Goal: Use online tool/utility: Utilize a website feature to perform a specific function

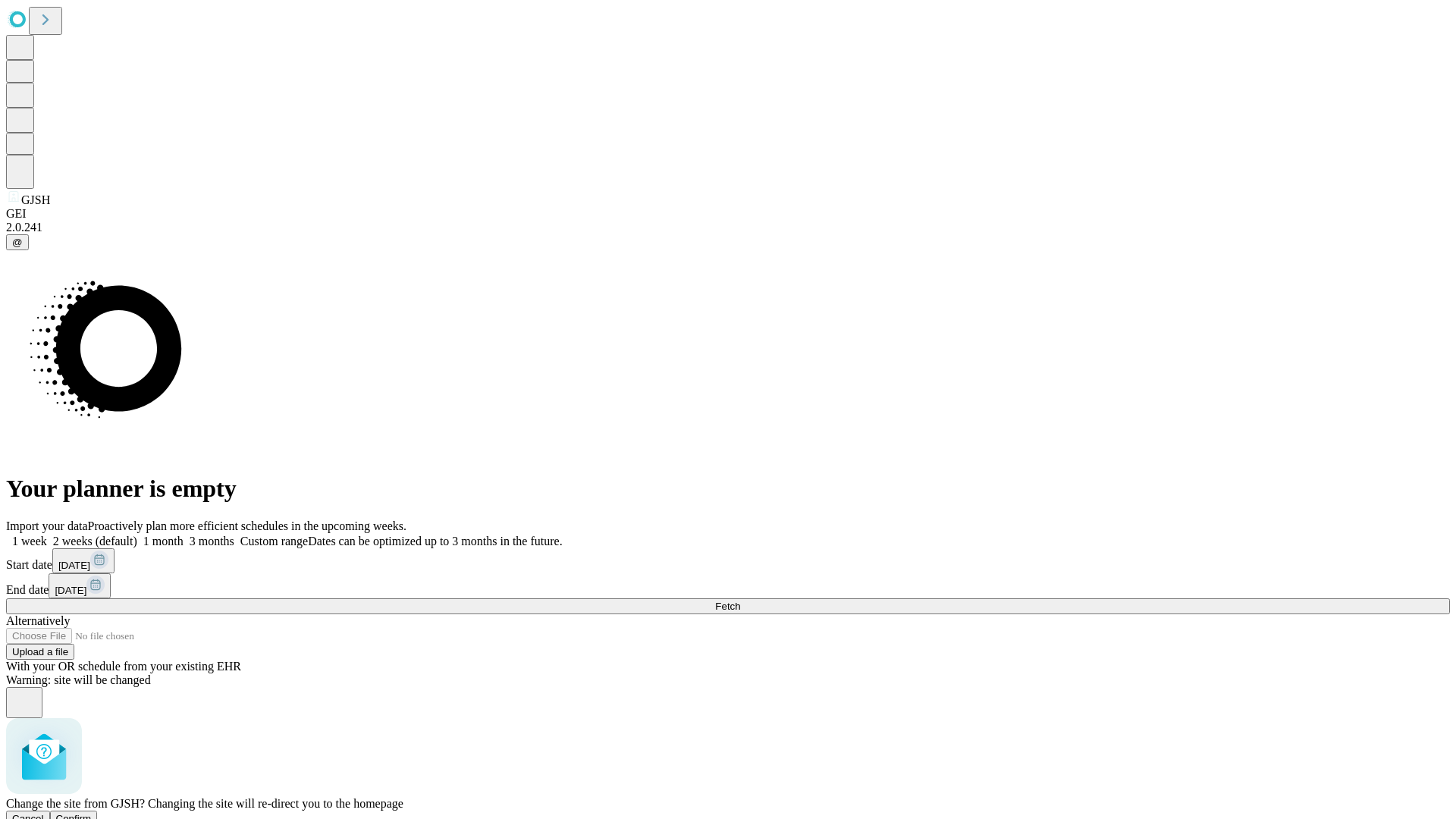
click at [91, 812] on span "Confirm" at bounding box center [73, 818] width 35 height 11
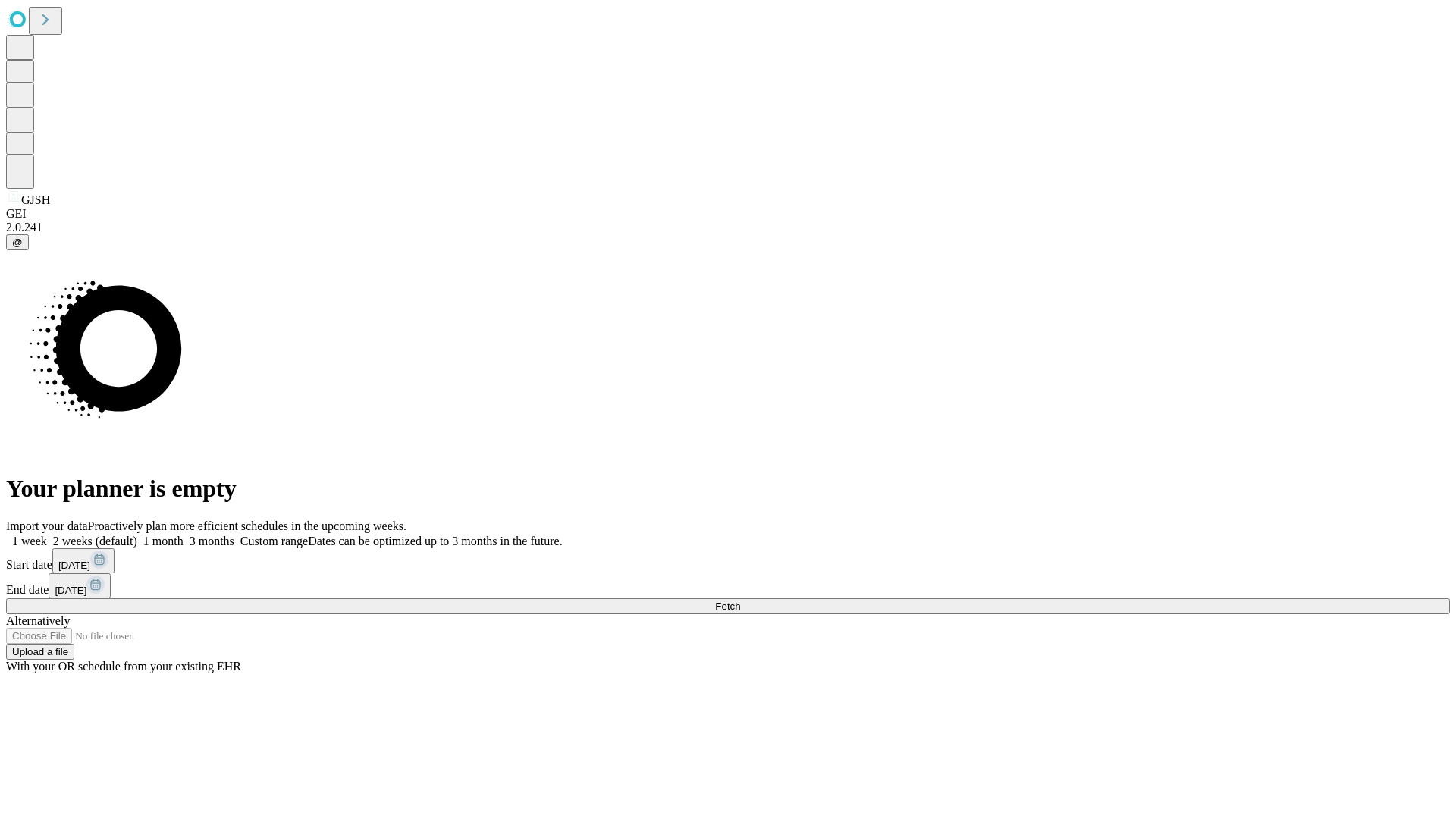
click at [184, 534] on label "1 month" at bounding box center [160, 541] width 47 height 13
click at [740, 601] on span "Fetch" at bounding box center [728, 607] width 25 height 11
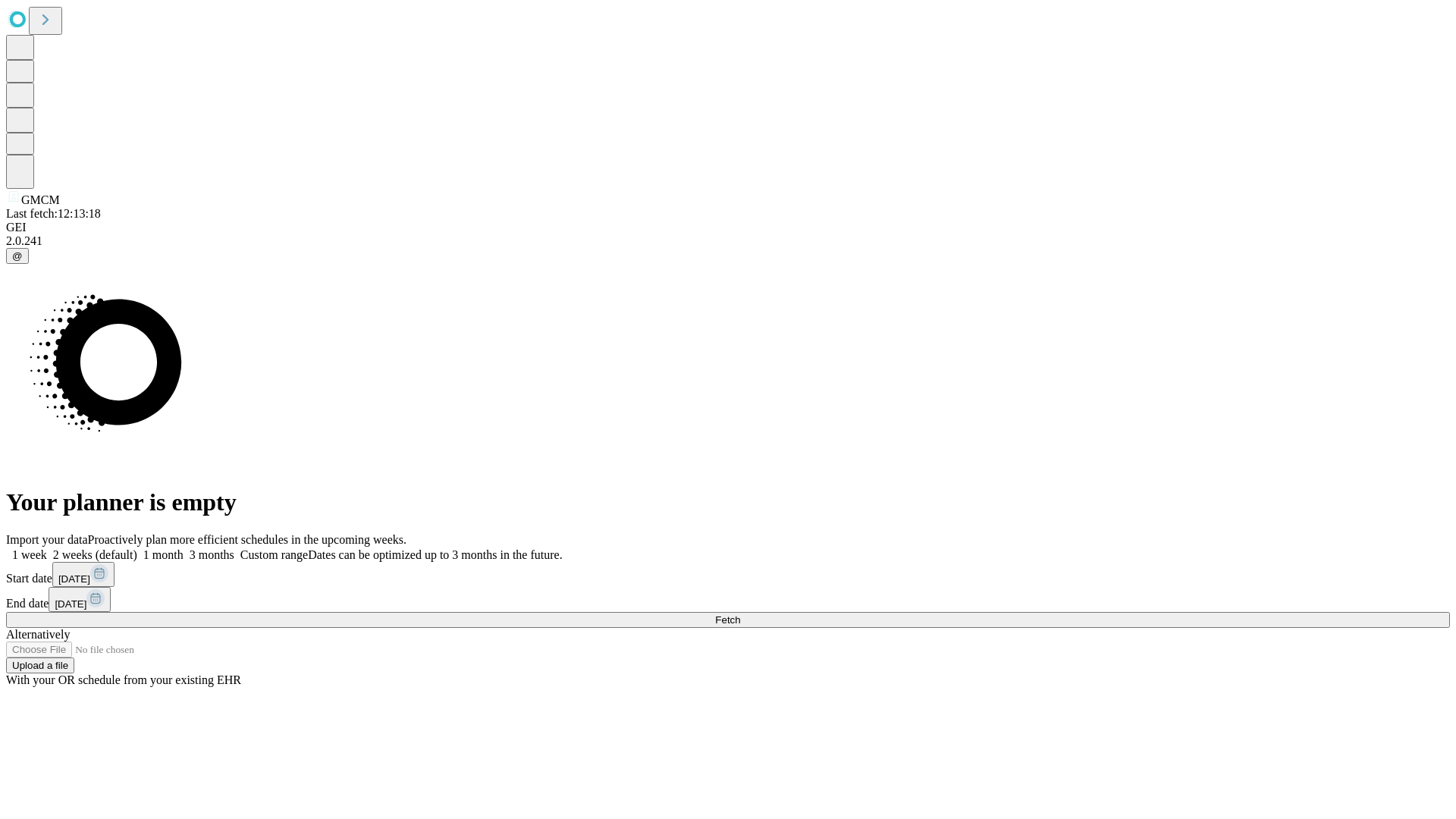
click at [184, 549] on label "1 month" at bounding box center [160, 555] width 47 height 13
click at [740, 614] on span "Fetch" at bounding box center [728, 620] width 25 height 11
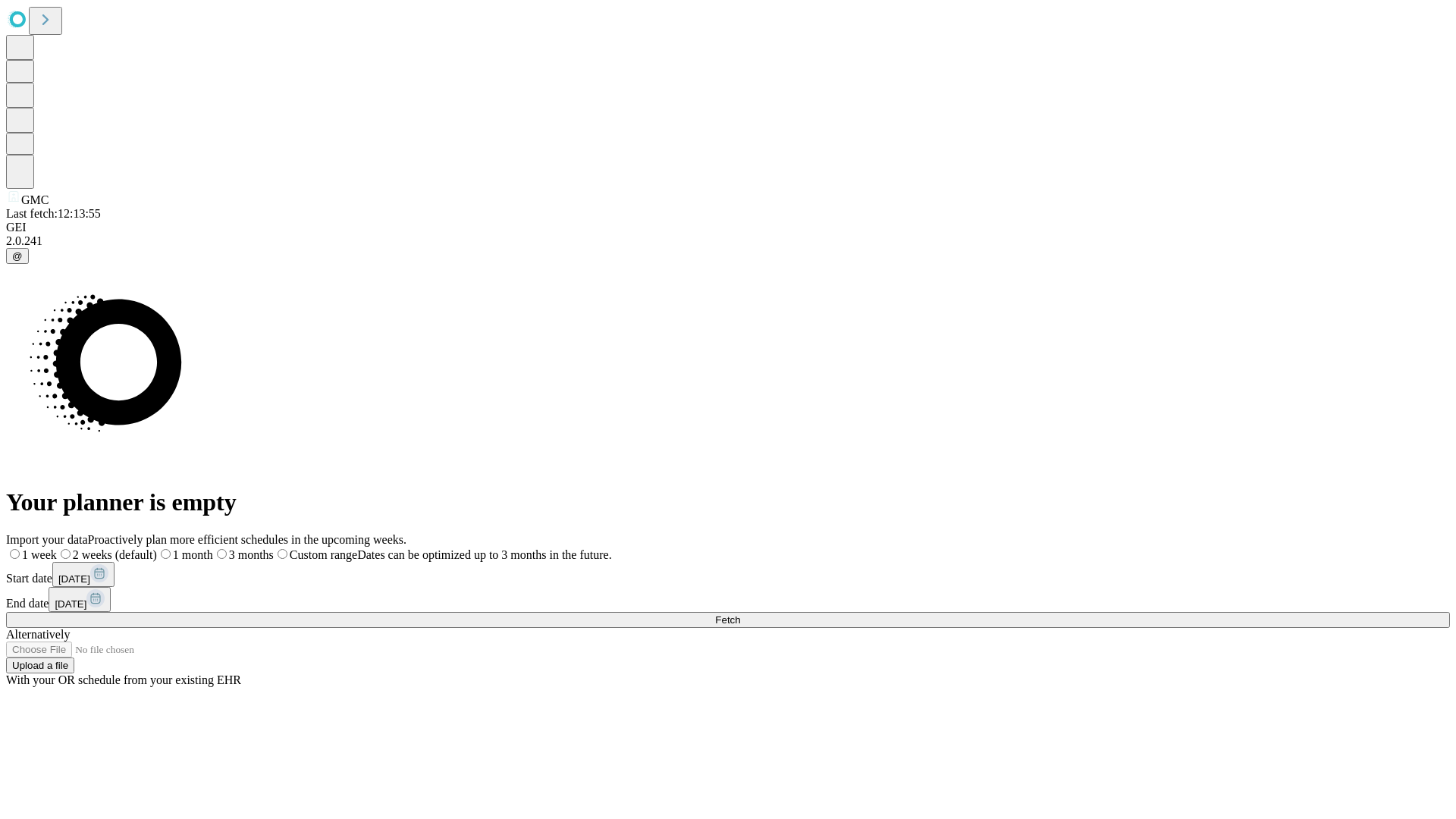
click at [213, 549] on label "1 month" at bounding box center [185, 555] width 56 height 13
click at [740, 614] on span "Fetch" at bounding box center [728, 620] width 25 height 11
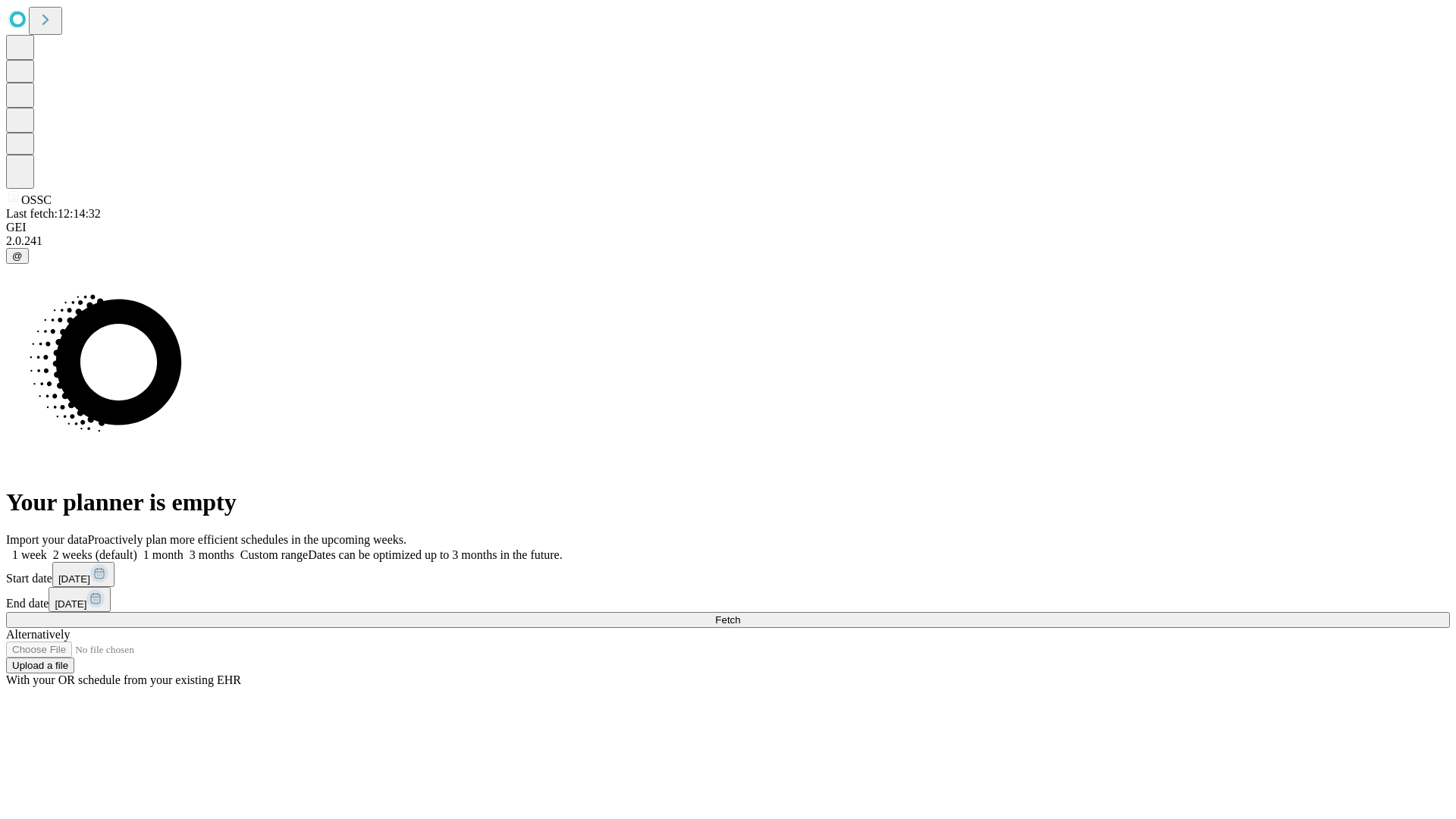
click at [740, 614] on span "Fetch" at bounding box center [728, 620] width 25 height 11
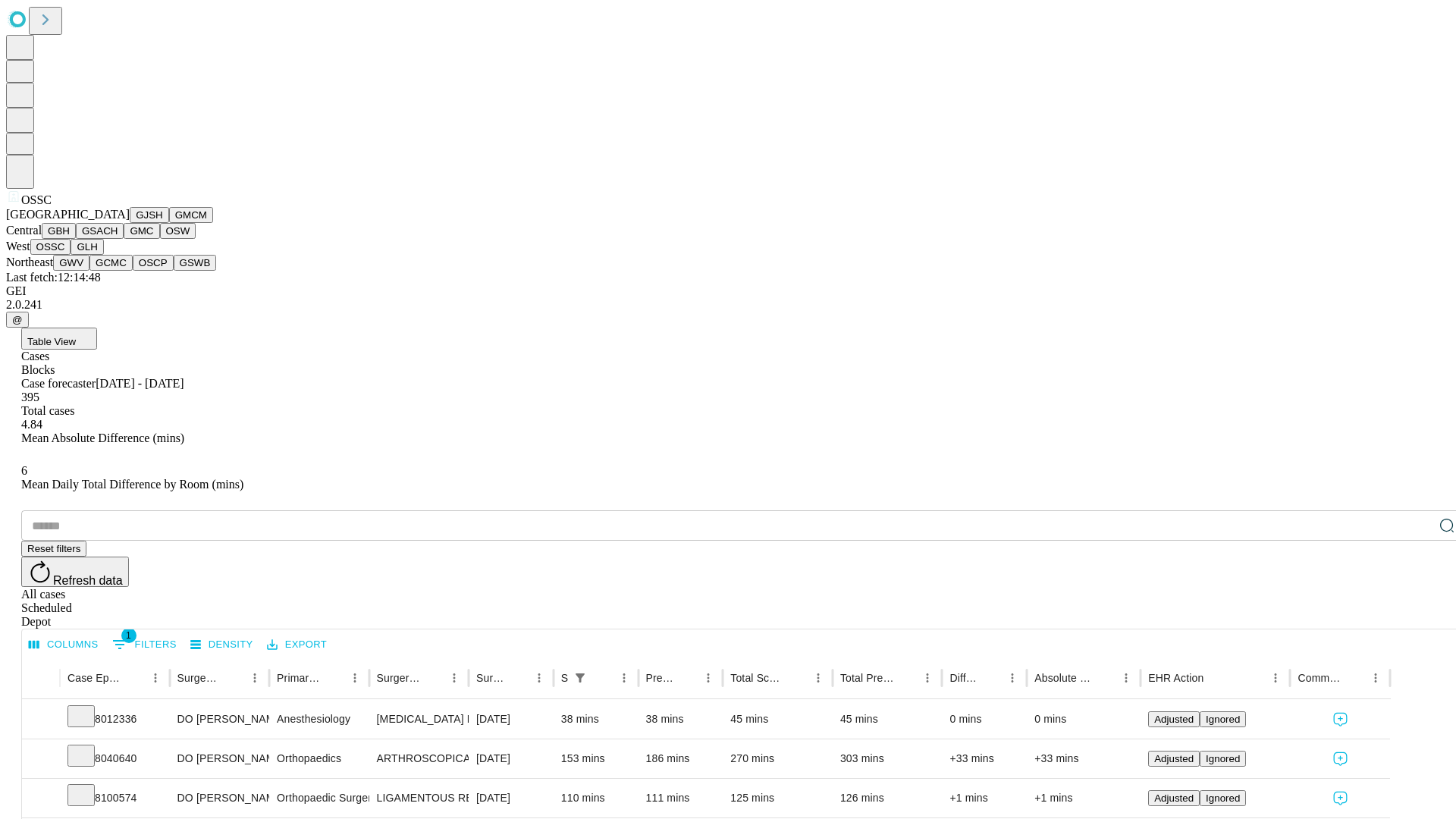
click at [103, 254] on button "GLH" at bounding box center [87, 247] width 32 height 16
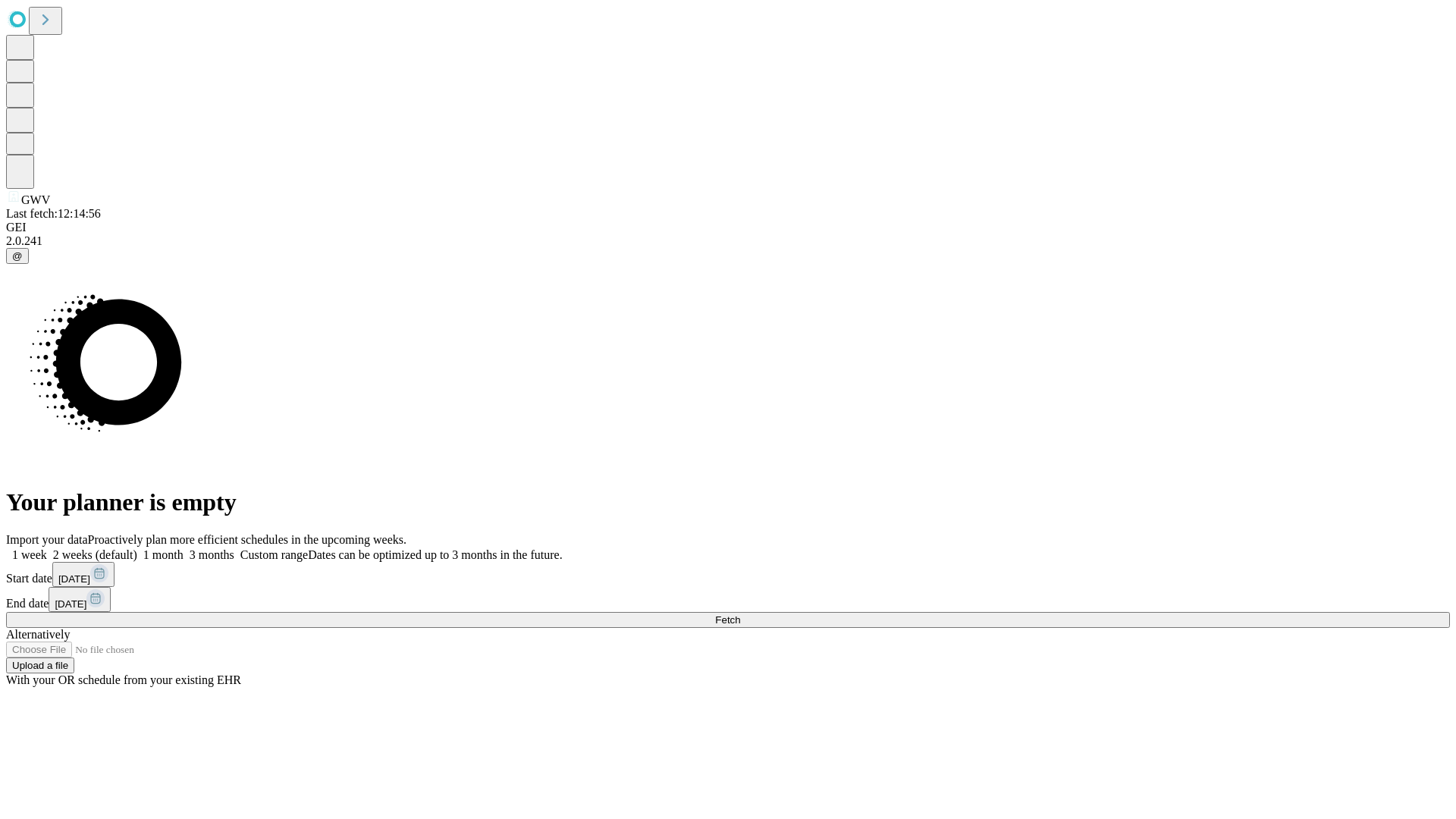
click at [184, 549] on label "1 month" at bounding box center [160, 555] width 47 height 13
click at [740, 614] on span "Fetch" at bounding box center [728, 620] width 25 height 11
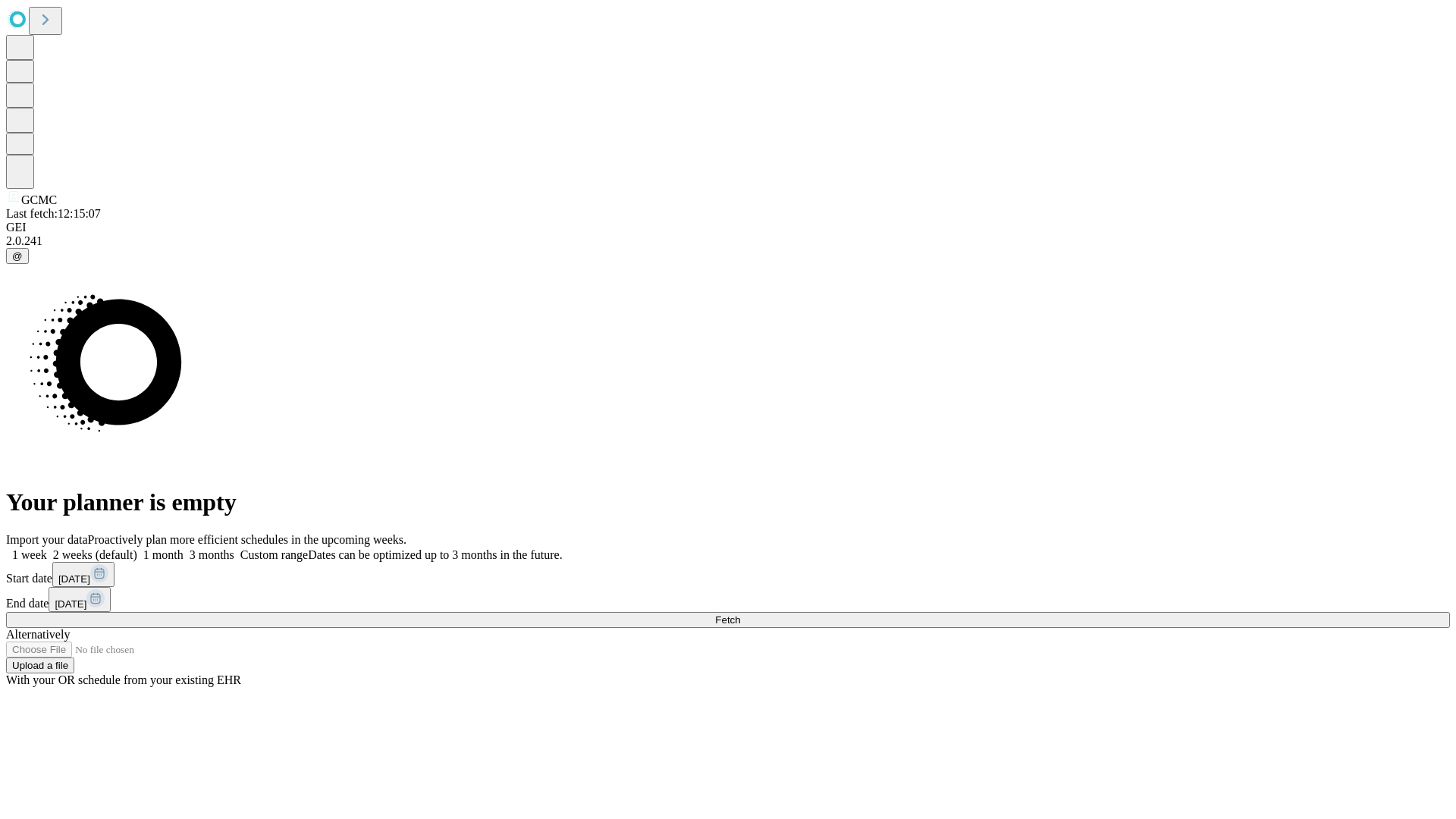
click at [184, 549] on label "1 month" at bounding box center [160, 555] width 47 height 13
click at [740, 614] on span "Fetch" at bounding box center [728, 620] width 25 height 11
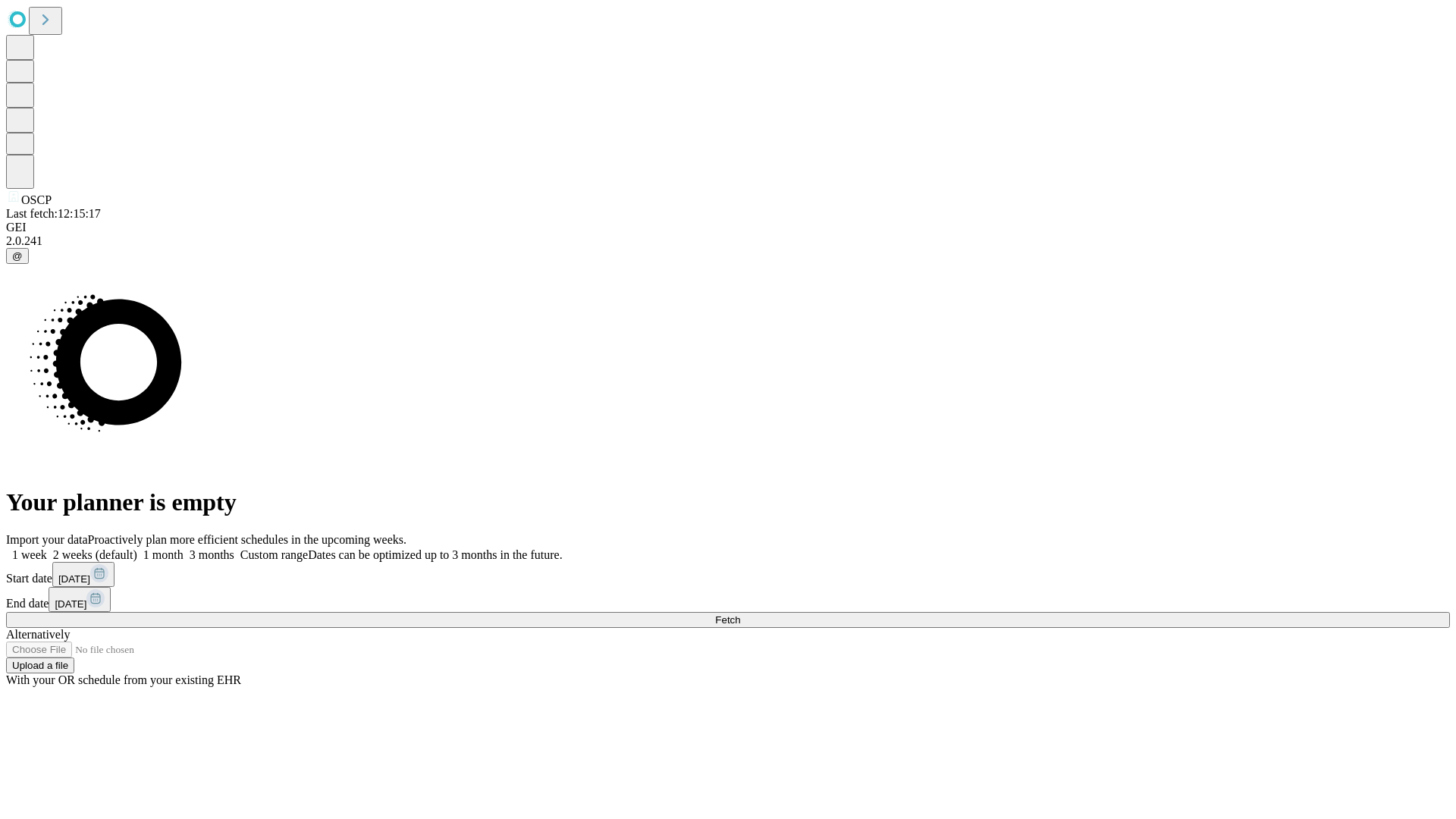
click at [184, 549] on label "1 month" at bounding box center [160, 555] width 47 height 13
click at [740, 614] on span "Fetch" at bounding box center [728, 620] width 25 height 11
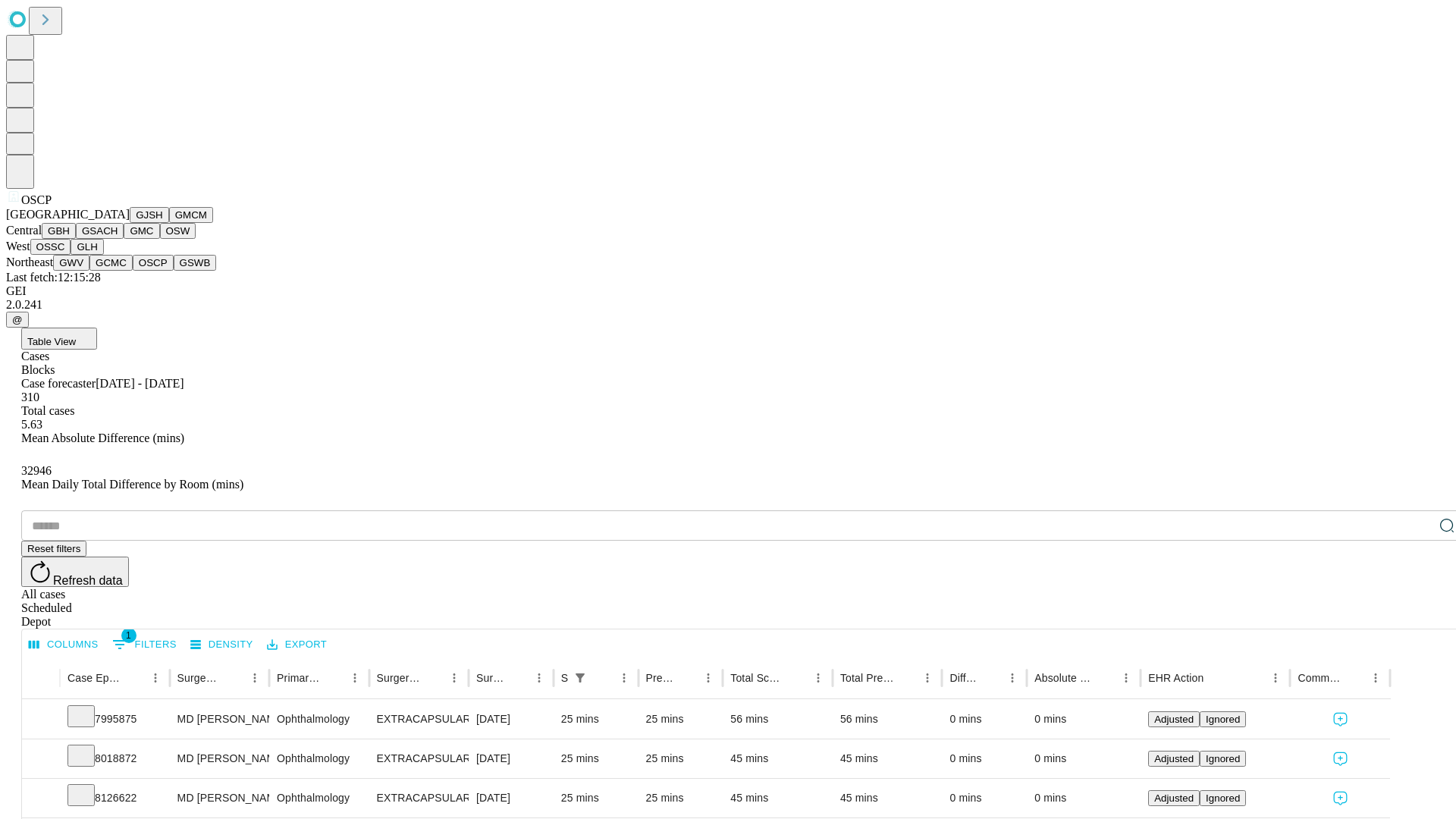
click at [173, 270] on button "GSWB" at bounding box center [194, 262] width 43 height 16
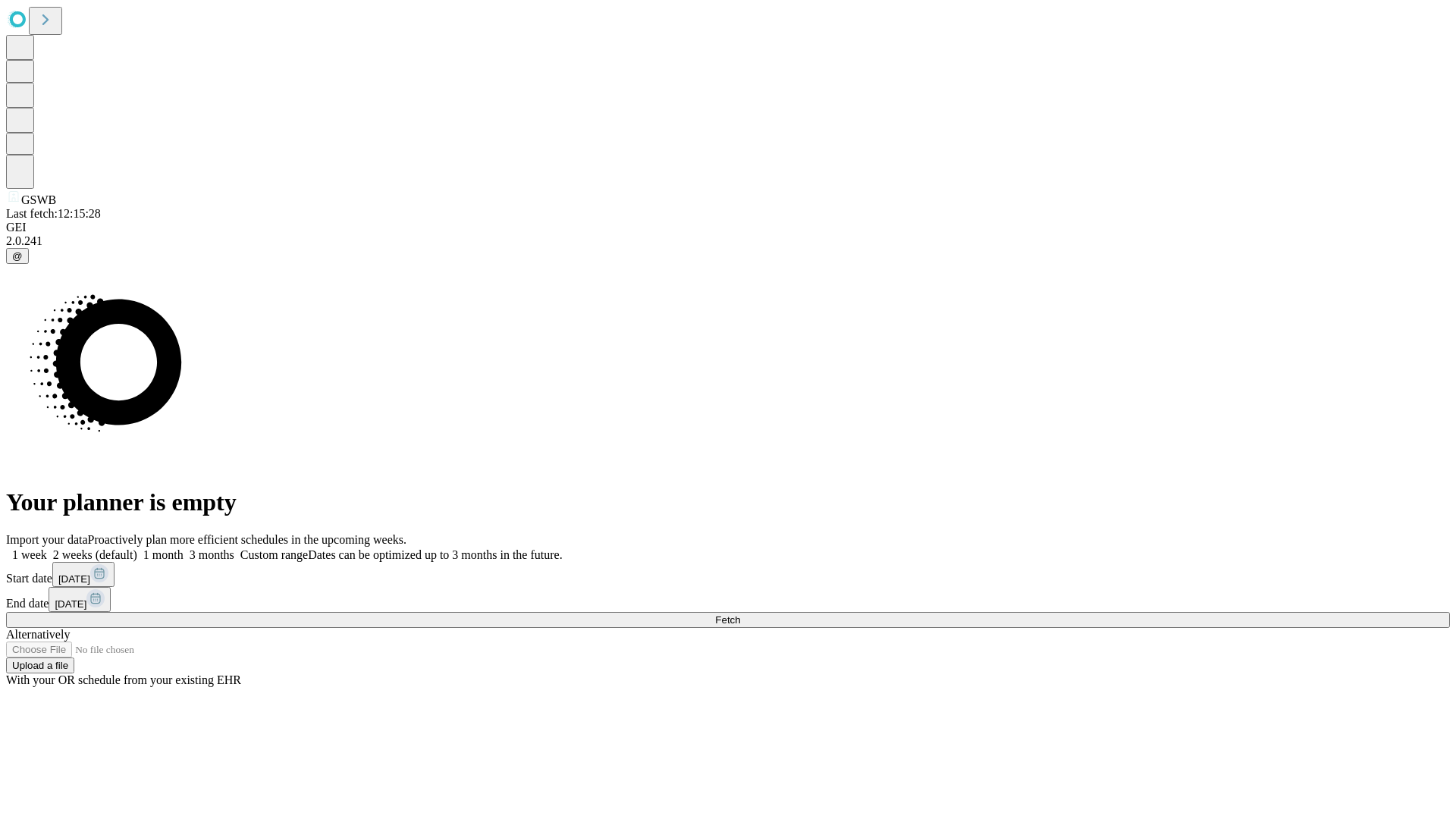
click at [184, 549] on label "1 month" at bounding box center [160, 555] width 47 height 13
click at [740, 614] on span "Fetch" at bounding box center [728, 620] width 25 height 11
